Goal: Information Seeking & Learning: Learn about a topic

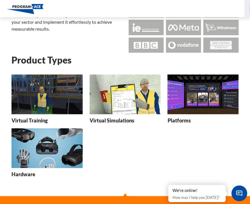
scroll to position [86, 0]
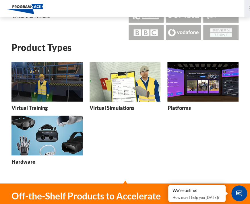
click at [187, 80] on img at bounding box center [202, 82] width 71 height 40
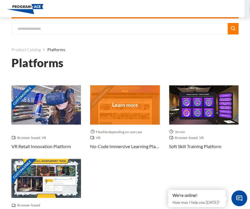
scroll to position [29, 0]
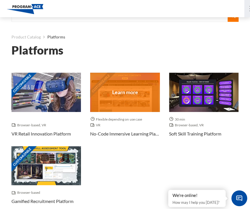
click at [115, 88] on div "Customizable" at bounding box center [124, 92] width 69 height 39
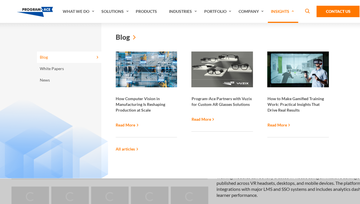
click at [140, 69] on img at bounding box center [147, 70] width 62 height 36
